Goal: Check status

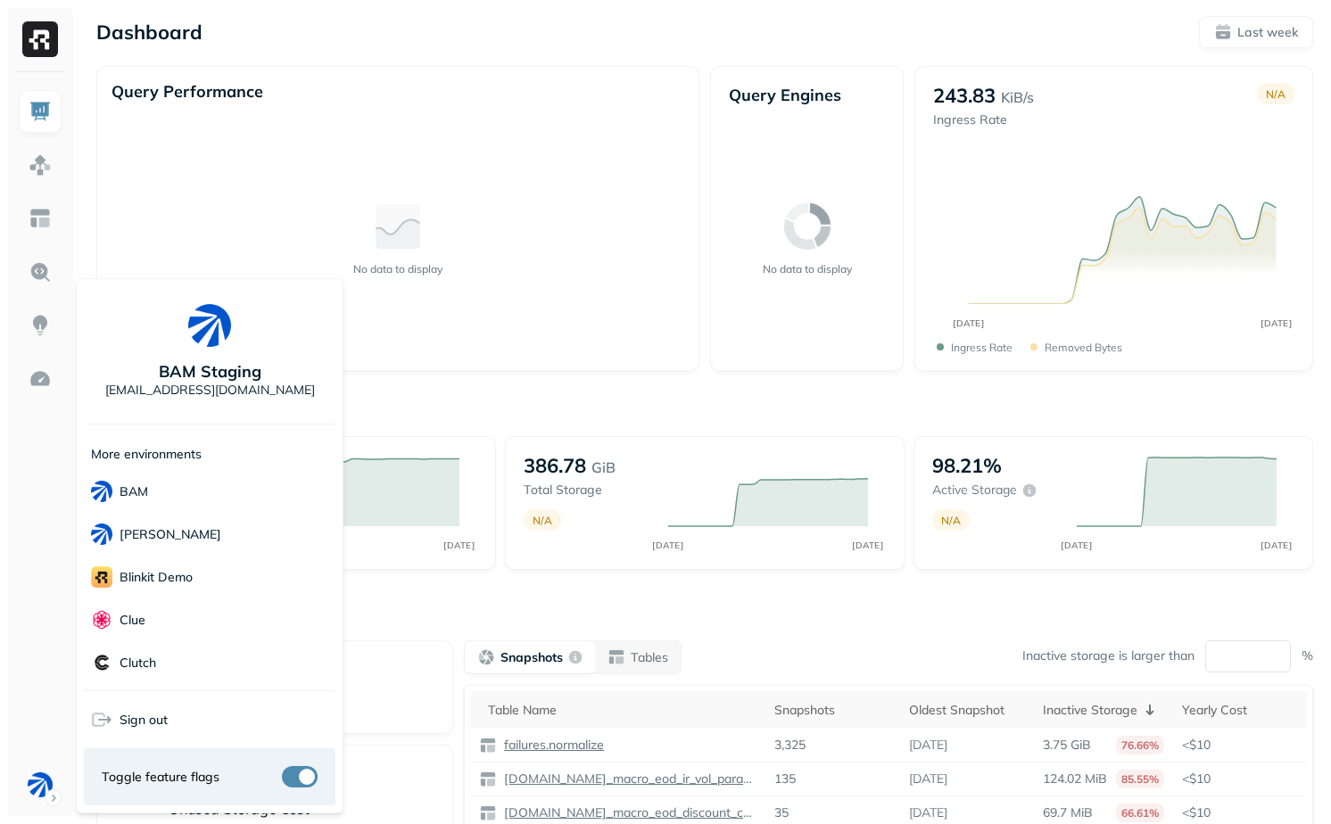
click at [459, 383] on html "Dashboard Last week Query Performance No data to display Query Engines No data …" at bounding box center [665, 496] width 1331 height 993
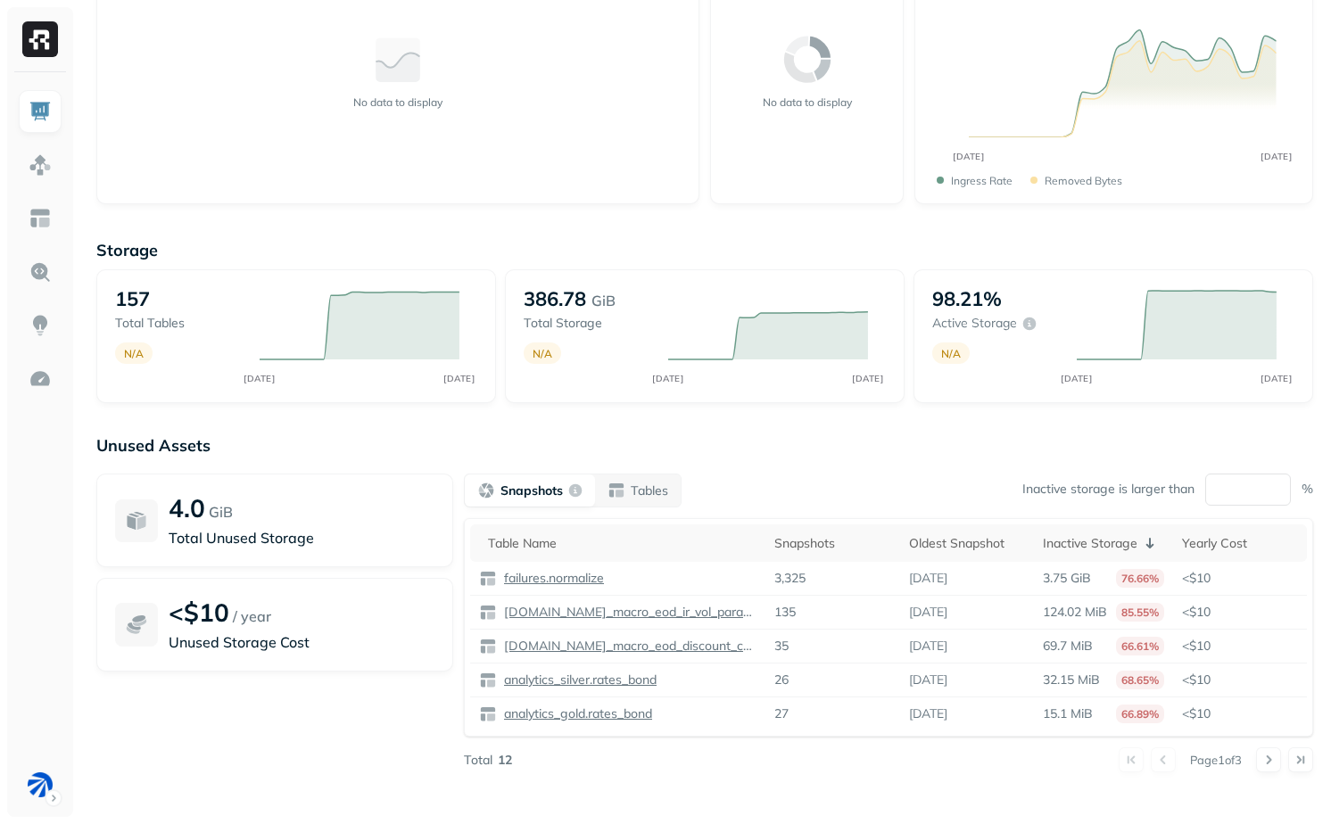
scroll to position [169, 0]
click at [32, 377] on img at bounding box center [40, 379] width 23 height 23
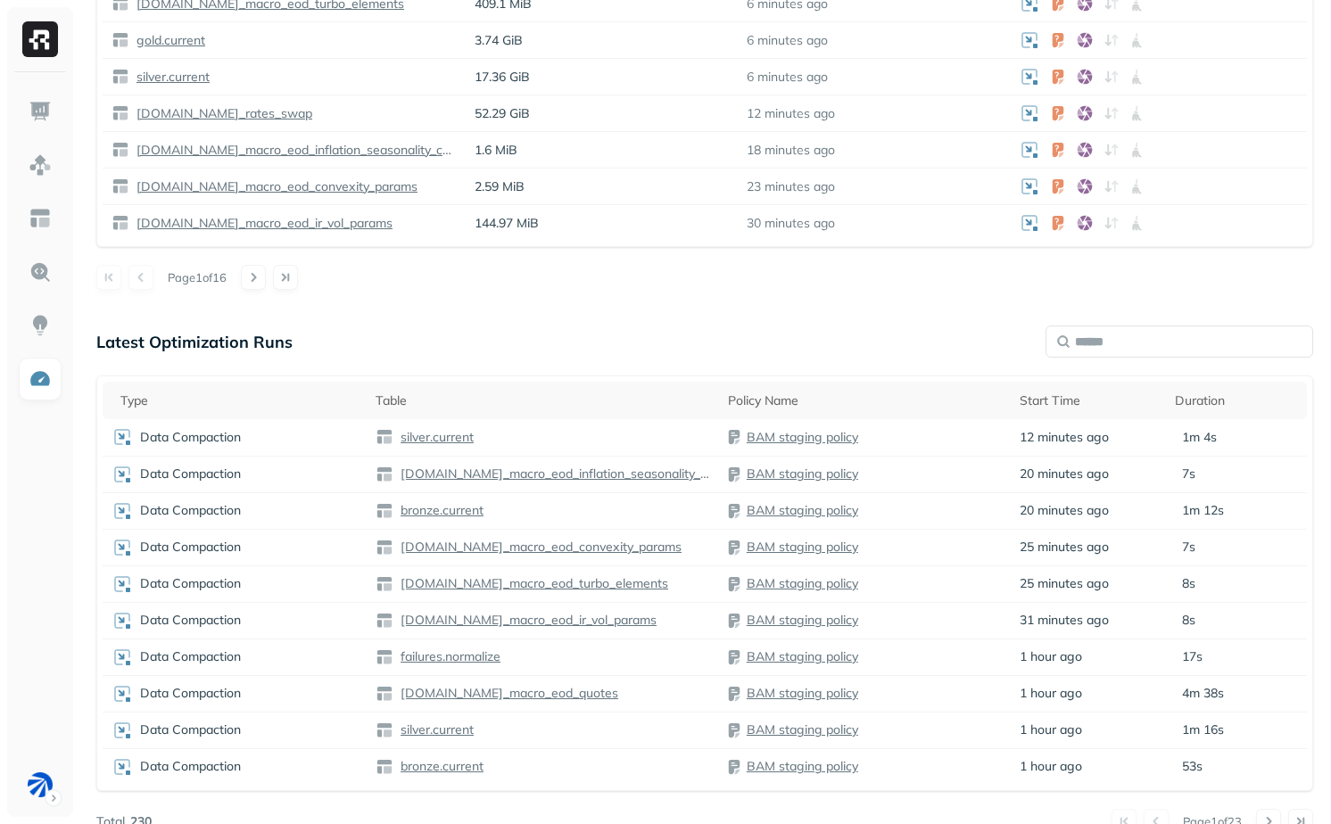
scroll to position [944, 0]
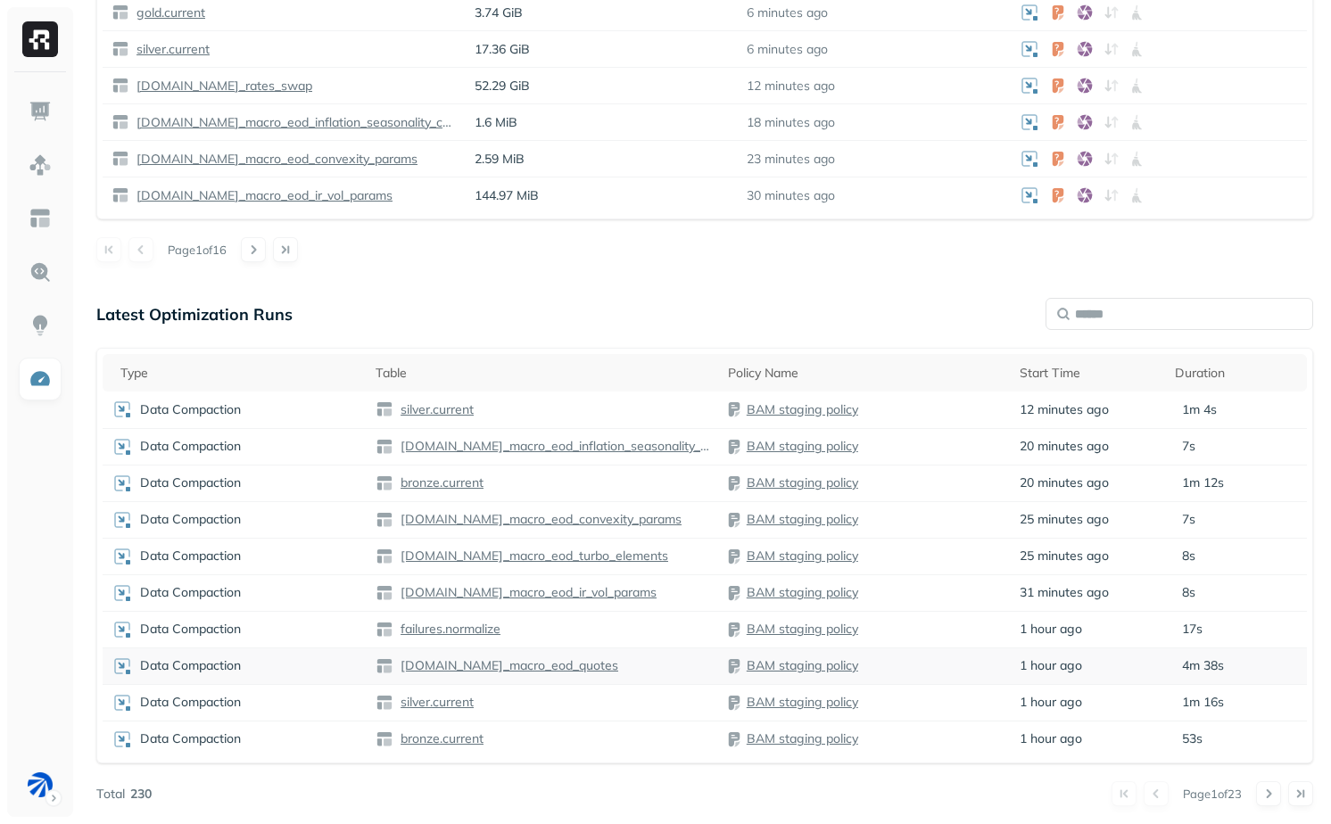
click at [337, 675] on div "Data Compaction" at bounding box center [235, 666] width 246 height 21
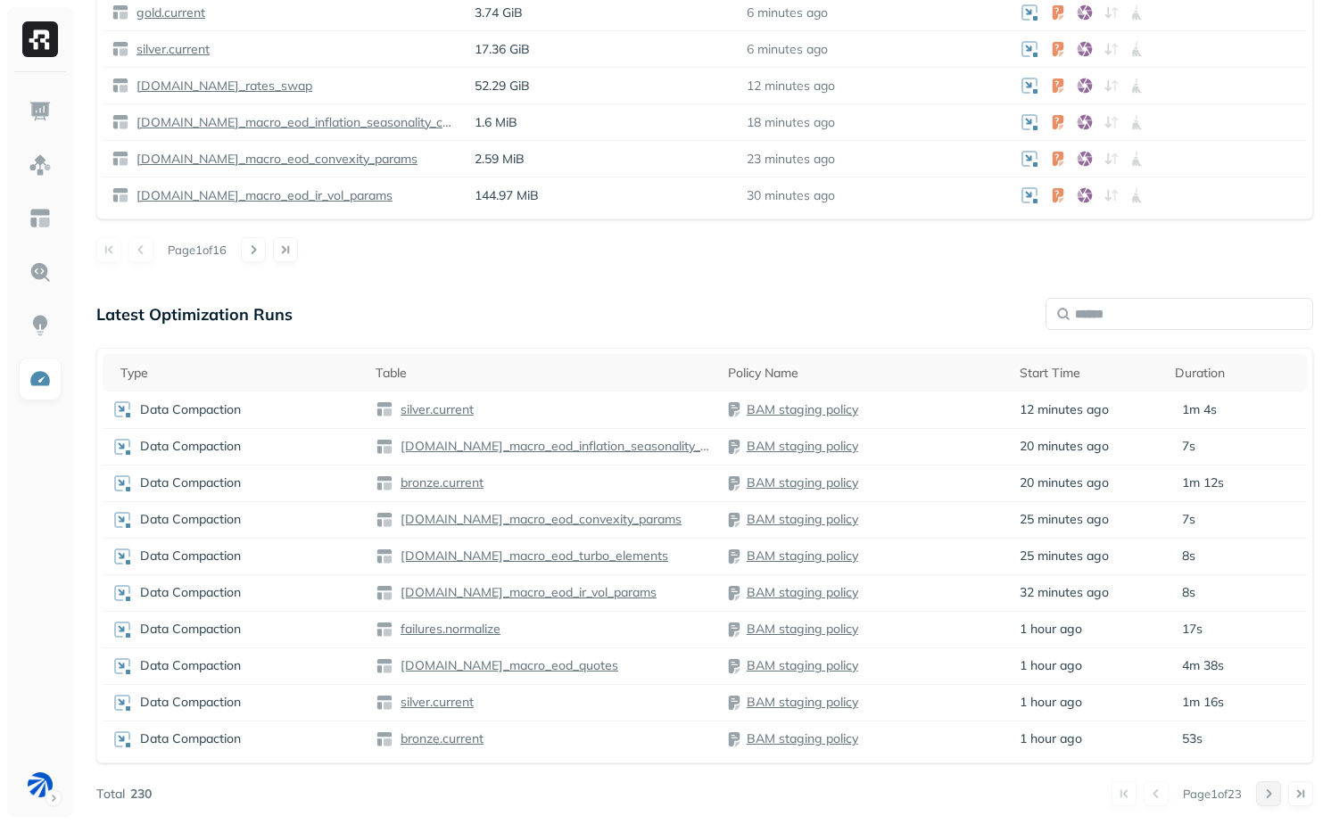
click at [1271, 796] on button at bounding box center [1268, 794] width 25 height 25
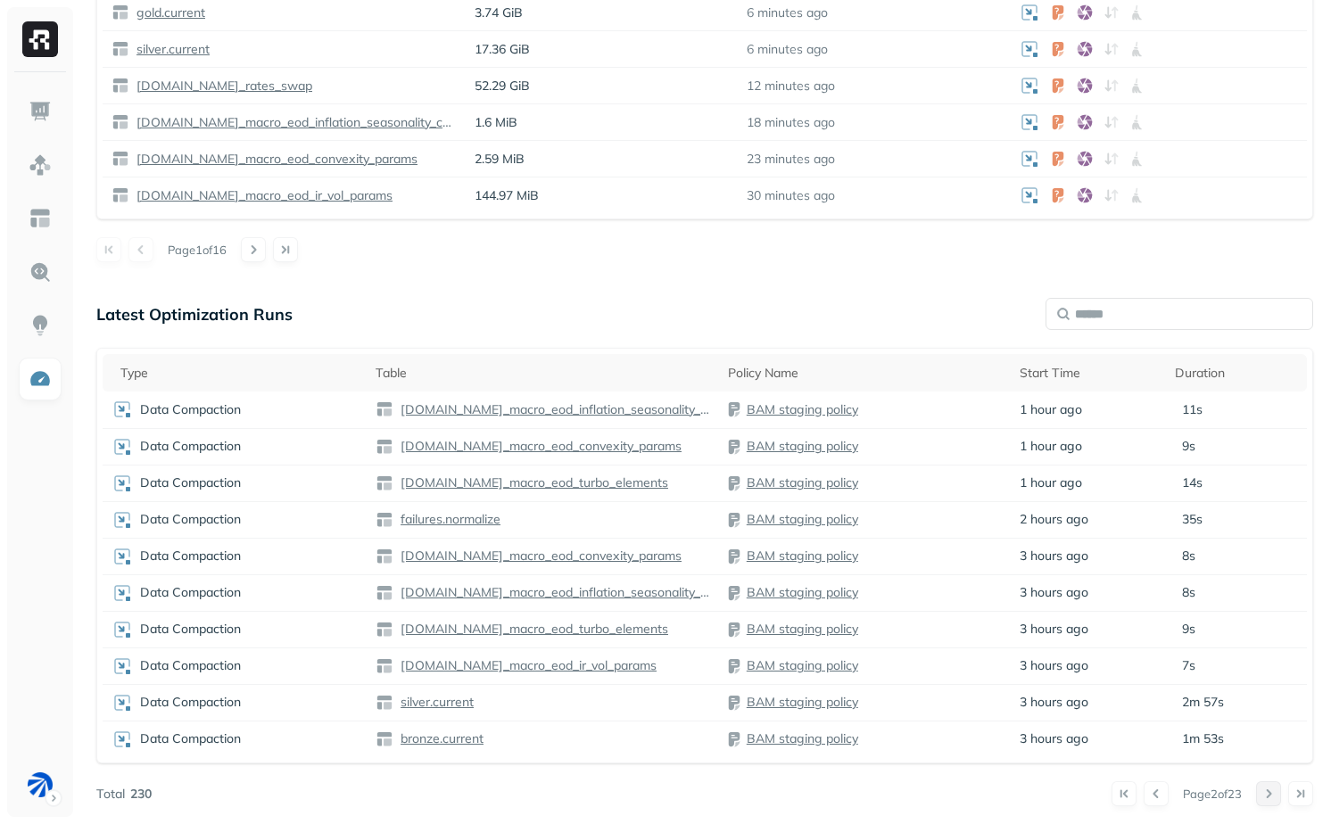
click at [1271, 796] on button at bounding box center [1268, 794] width 25 height 25
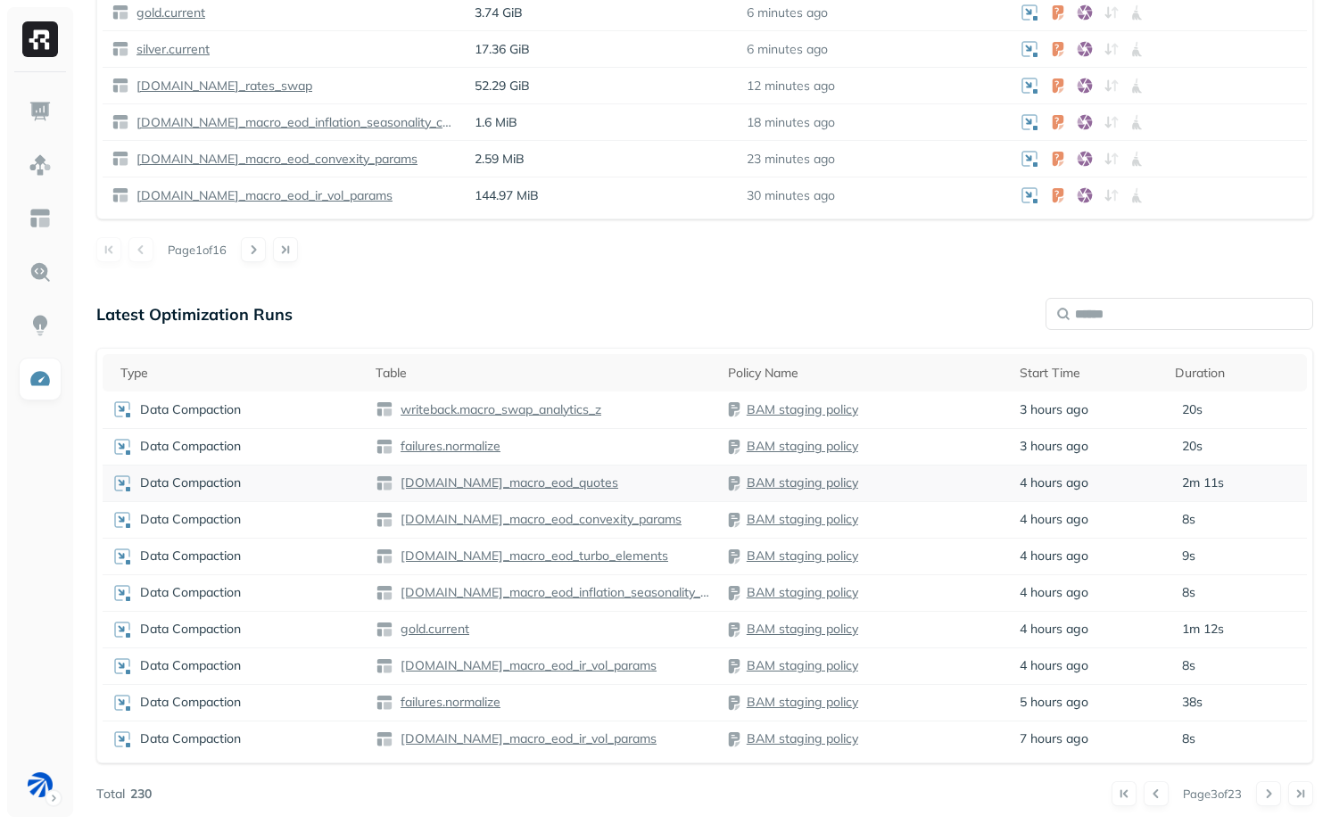
click at [1130, 483] on td "4 hours ago" at bounding box center [1088, 483] width 155 height 37
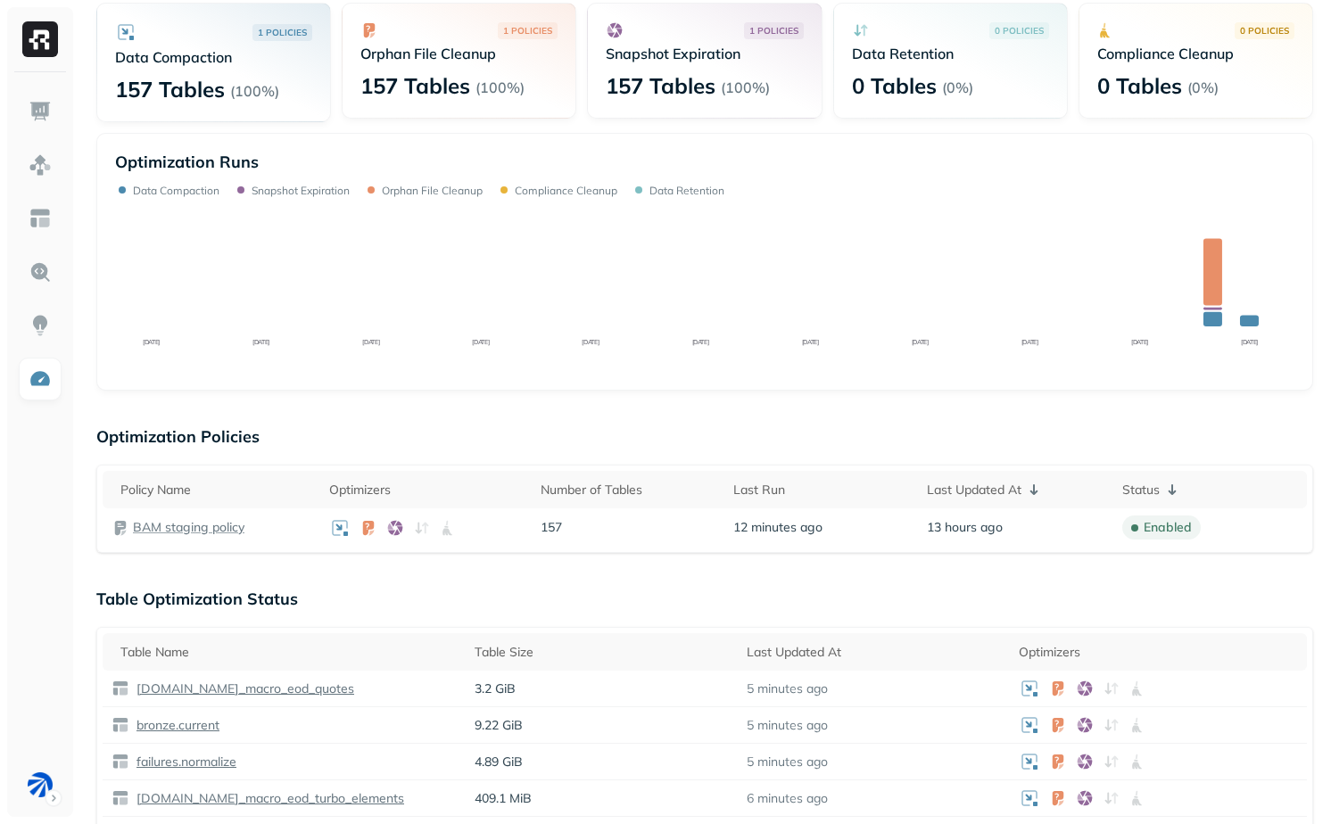
scroll to position [124, 0]
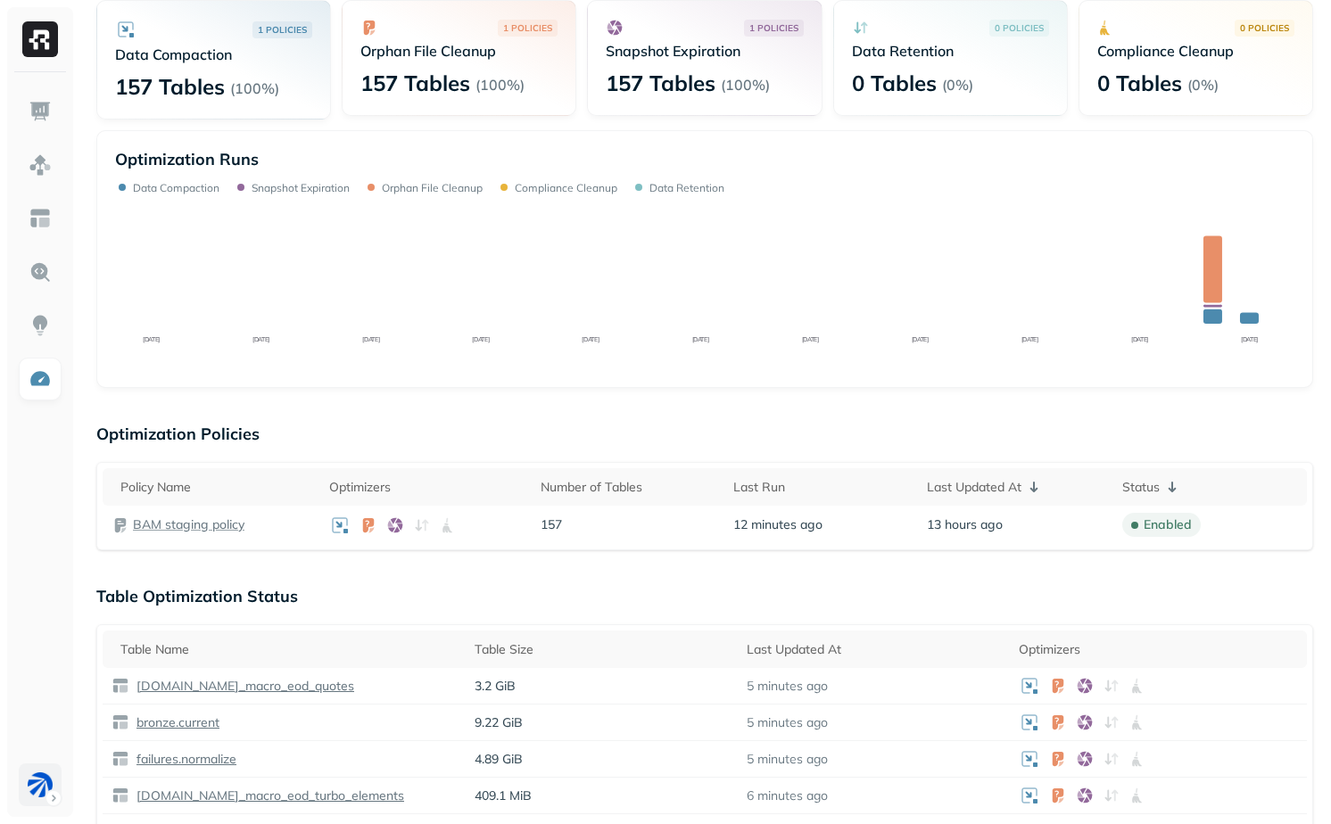
click at [31, 796] on html "Optimization New Policy Optimizers 1 POLICIES Data Compaction 157 Tables ( 100%…" at bounding box center [665, 760] width 1331 height 1768
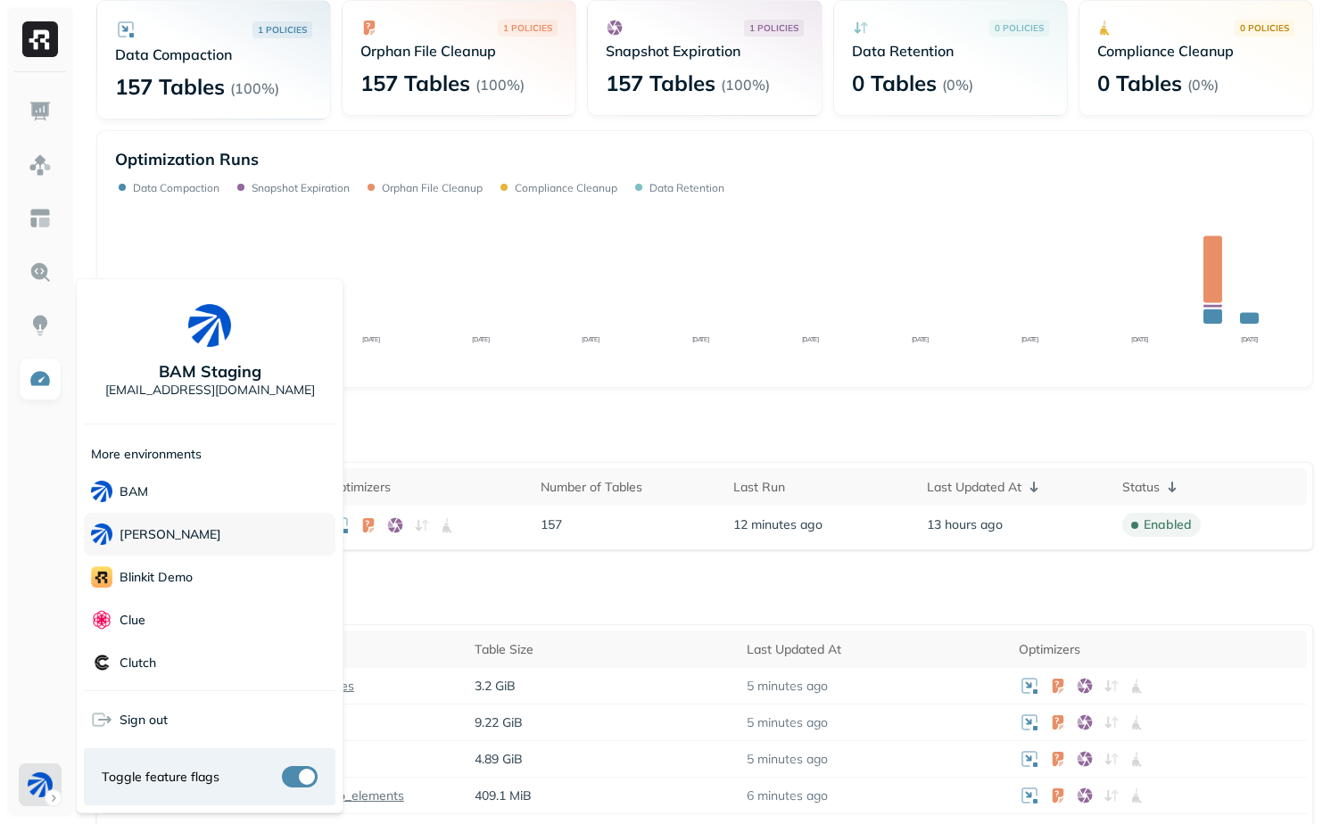
click at [181, 531] on div "BAM Dev" at bounding box center [210, 534] width 252 height 43
click at [495, 575] on html "Optimization New Policy Optimizers 1 POLICIES Data Compaction 157 Tables ( 100%…" at bounding box center [665, 760] width 1331 height 1768
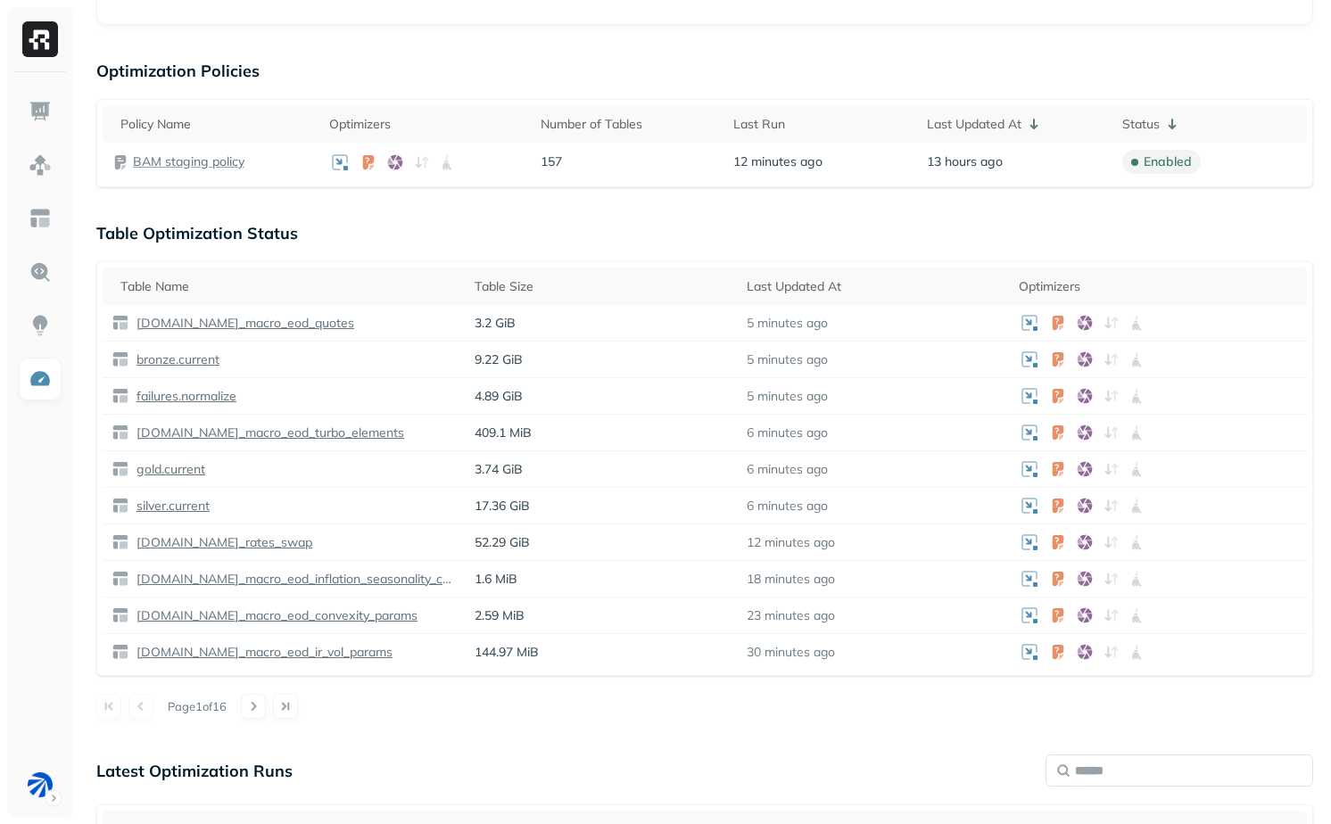
scroll to position [543, 0]
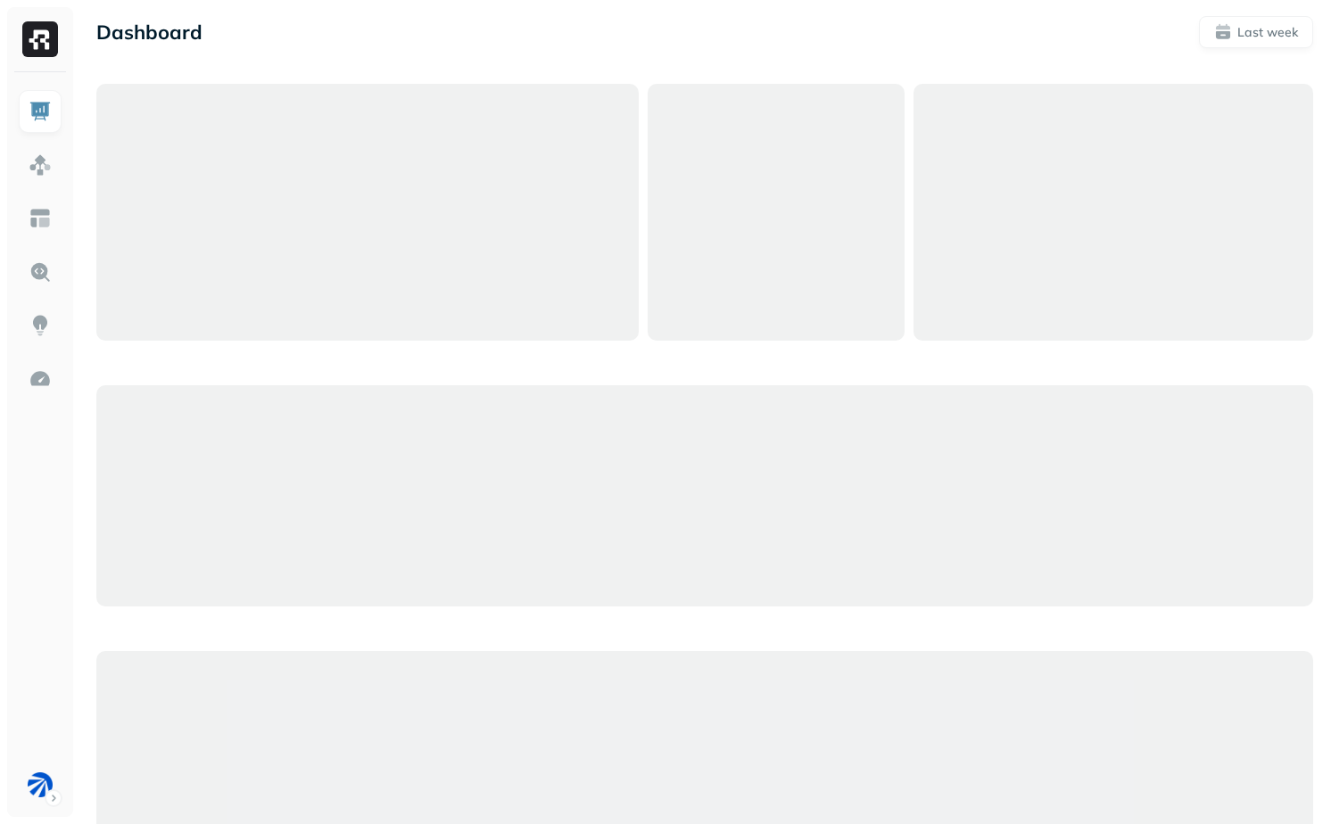
scroll to position [77, 0]
